Goal: Task Accomplishment & Management: Complete application form

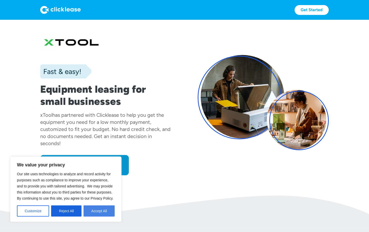
click at [103, 208] on button "Accept All" at bounding box center [98, 210] width 31 height 11
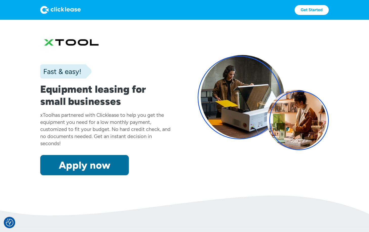
click at [93, 170] on link "Apply now" at bounding box center [84, 165] width 88 height 20
